Goal: Navigation & Orientation: Find specific page/section

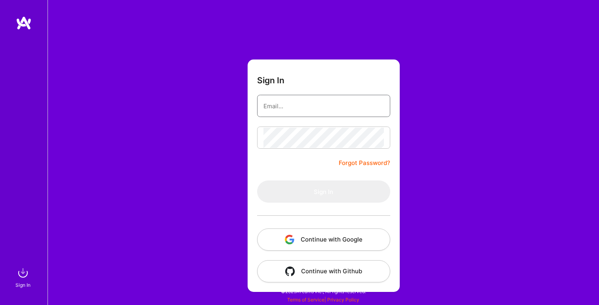
type input "[PERSON_NAME][EMAIL_ADDRESS][PERSON_NAME][DOMAIN_NAME]"
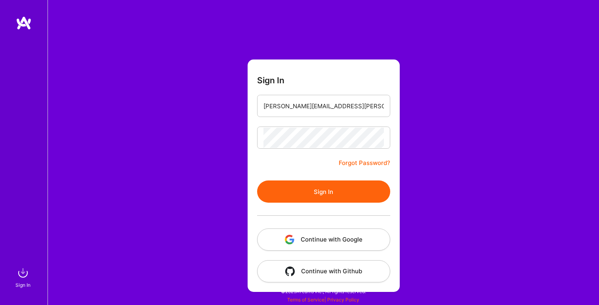
click at [321, 194] on button "Sign In" at bounding box center [323, 191] width 133 height 22
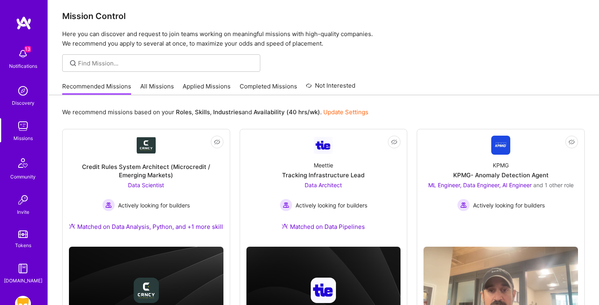
scroll to position [18, 0]
